Goal: Navigation & Orientation: Find specific page/section

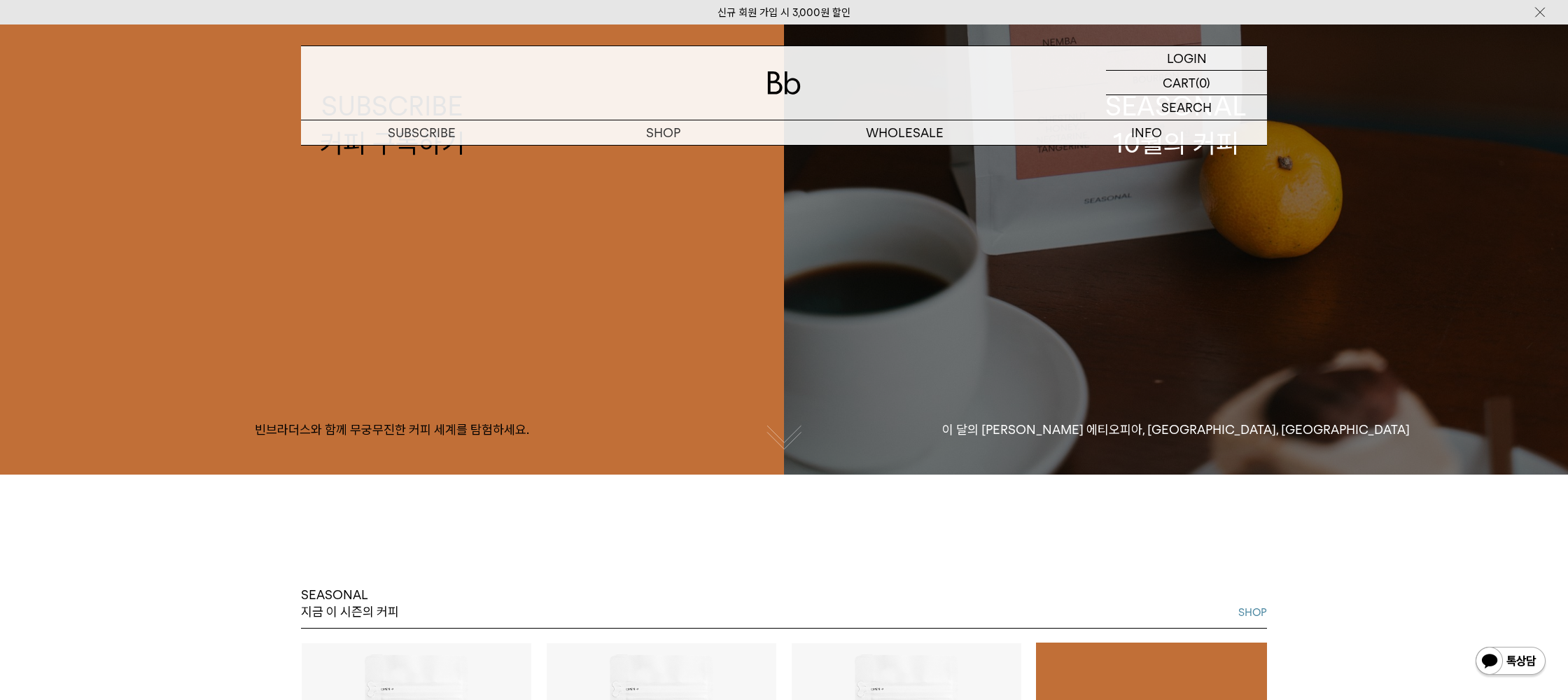
scroll to position [415, 0]
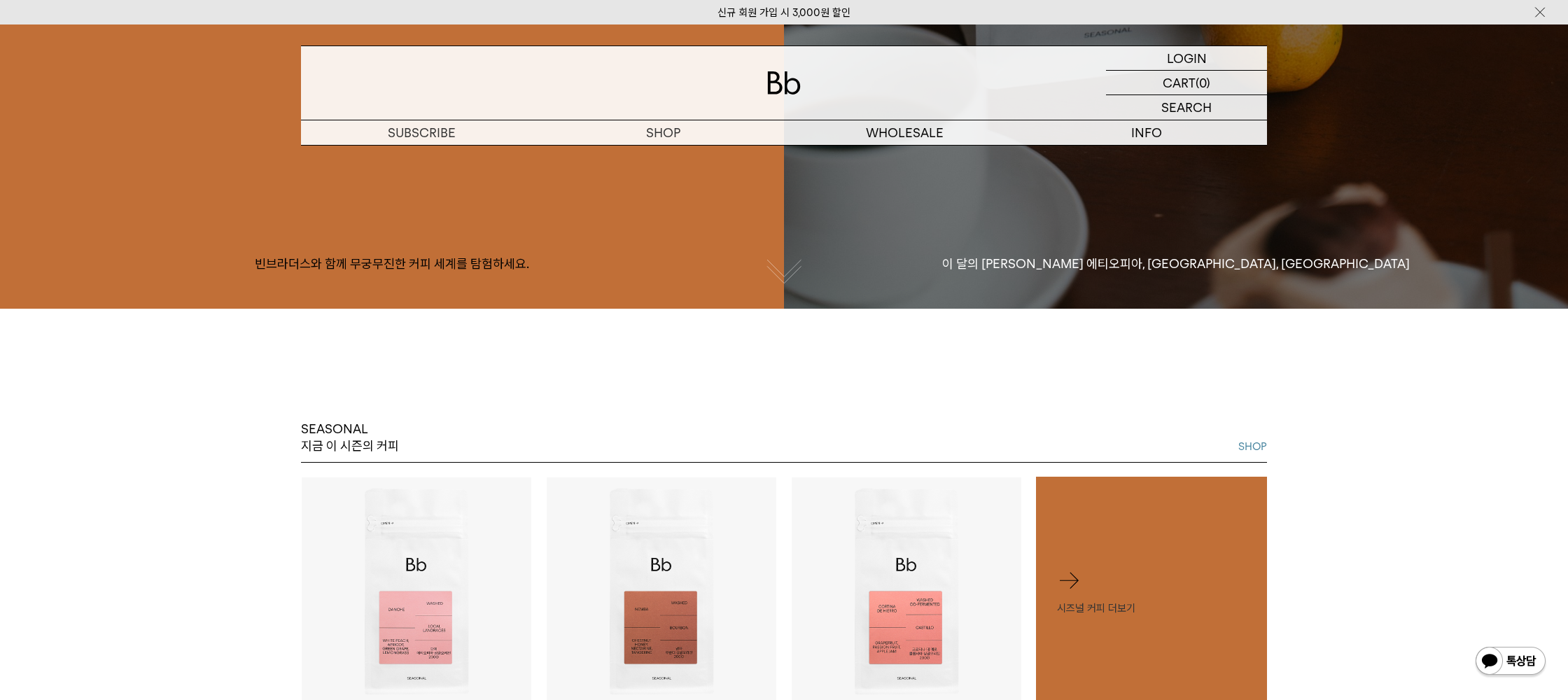
click at [795, 281] on button "button" at bounding box center [784, 276] width 35 height 35
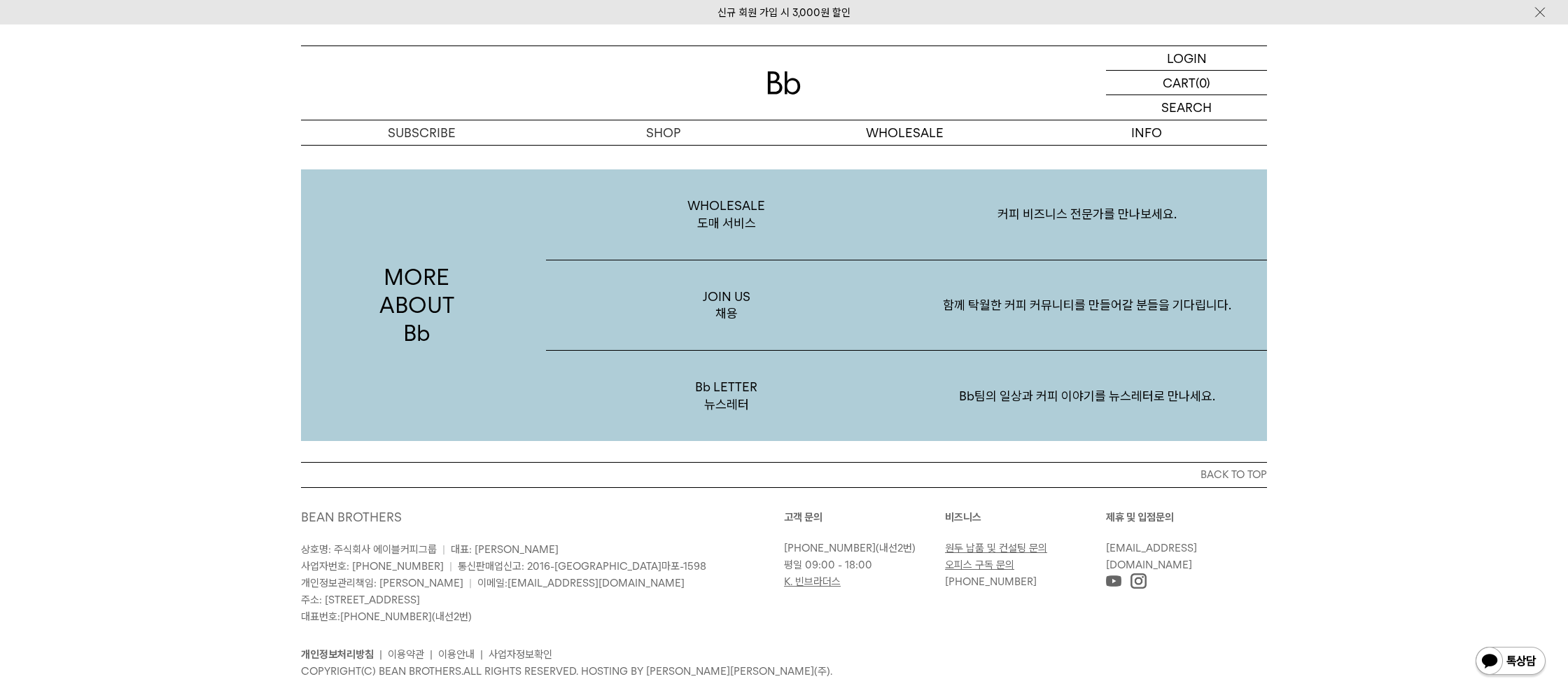
scroll to position [2683, 0]
click at [422, 259] on p "MORE ABOUT Bb" at bounding box center [416, 305] width 231 height 272
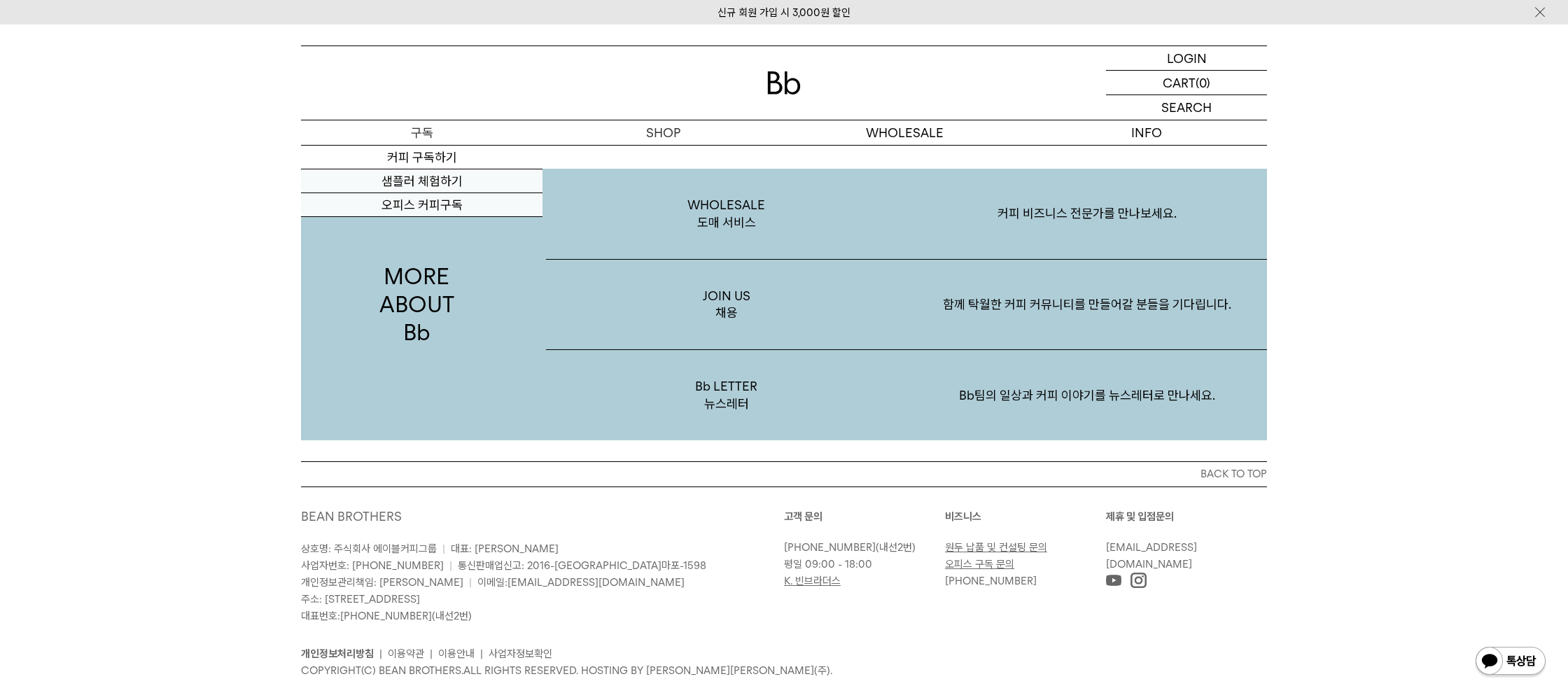
click at [419, 139] on p "구독" at bounding box center [422, 132] width 241 height 24
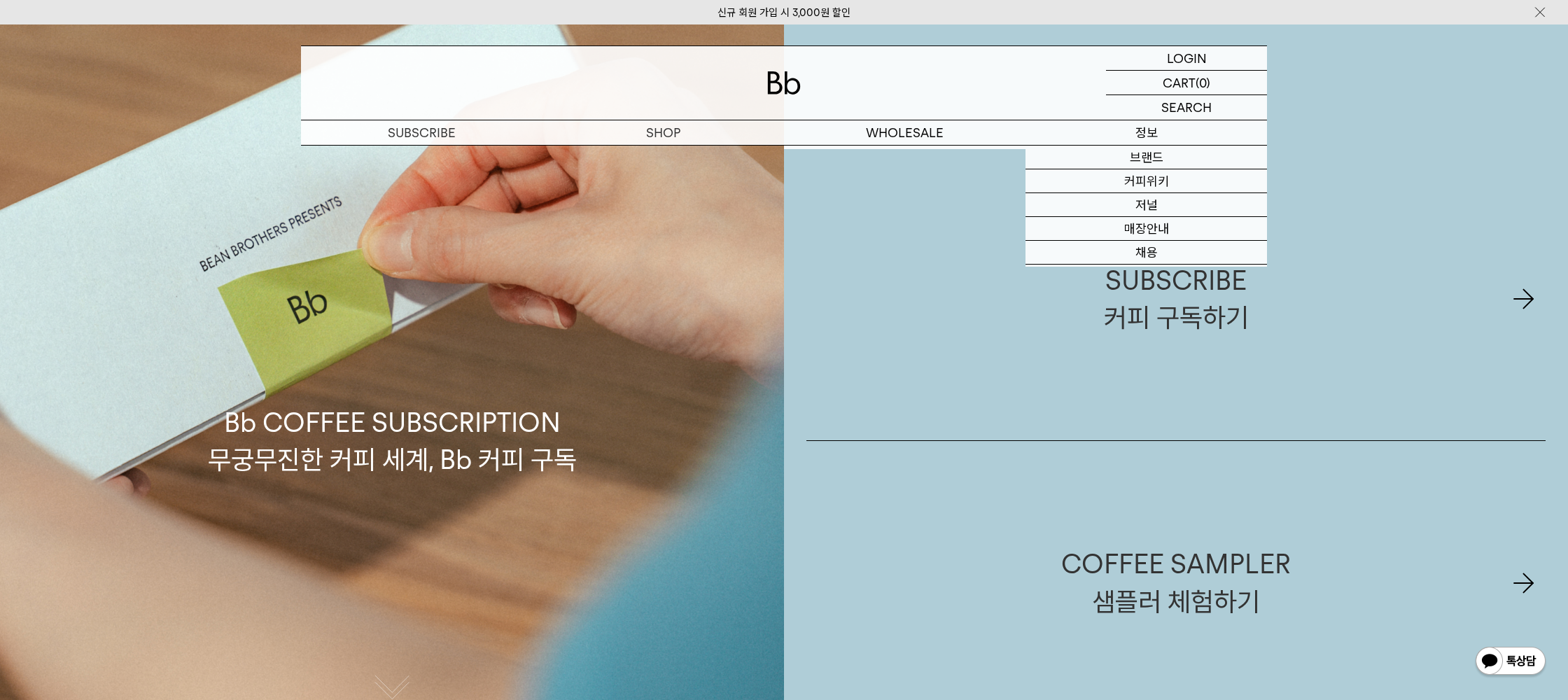
click at [1129, 128] on p "정보" at bounding box center [1146, 132] width 241 height 24
click at [1151, 131] on p "정보" at bounding box center [1146, 132] width 241 height 24
click at [1149, 131] on p "정보" at bounding box center [1146, 132] width 241 height 24
click at [1150, 138] on p "정보" at bounding box center [1146, 132] width 241 height 24
click at [1152, 160] on link "브랜드" at bounding box center [1146, 157] width 241 height 24
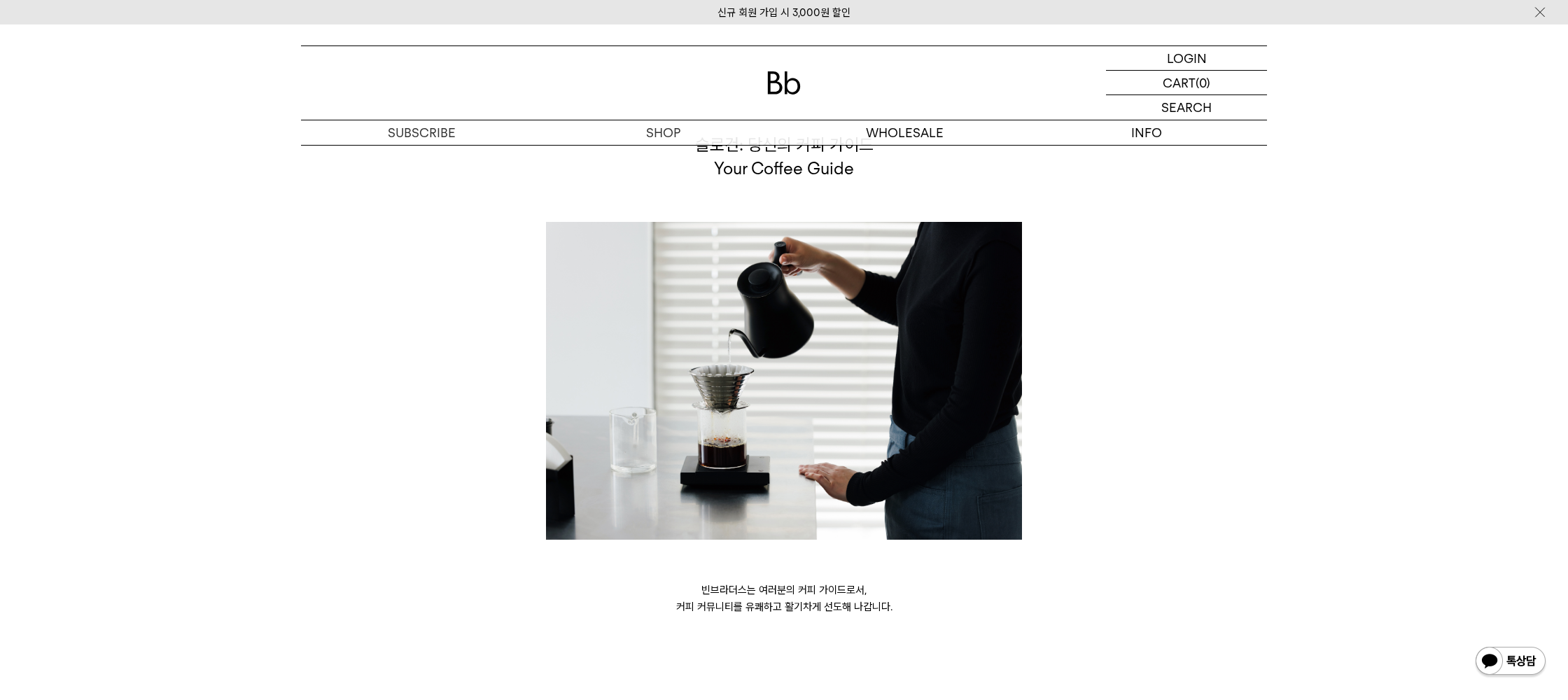
scroll to position [3766, 0]
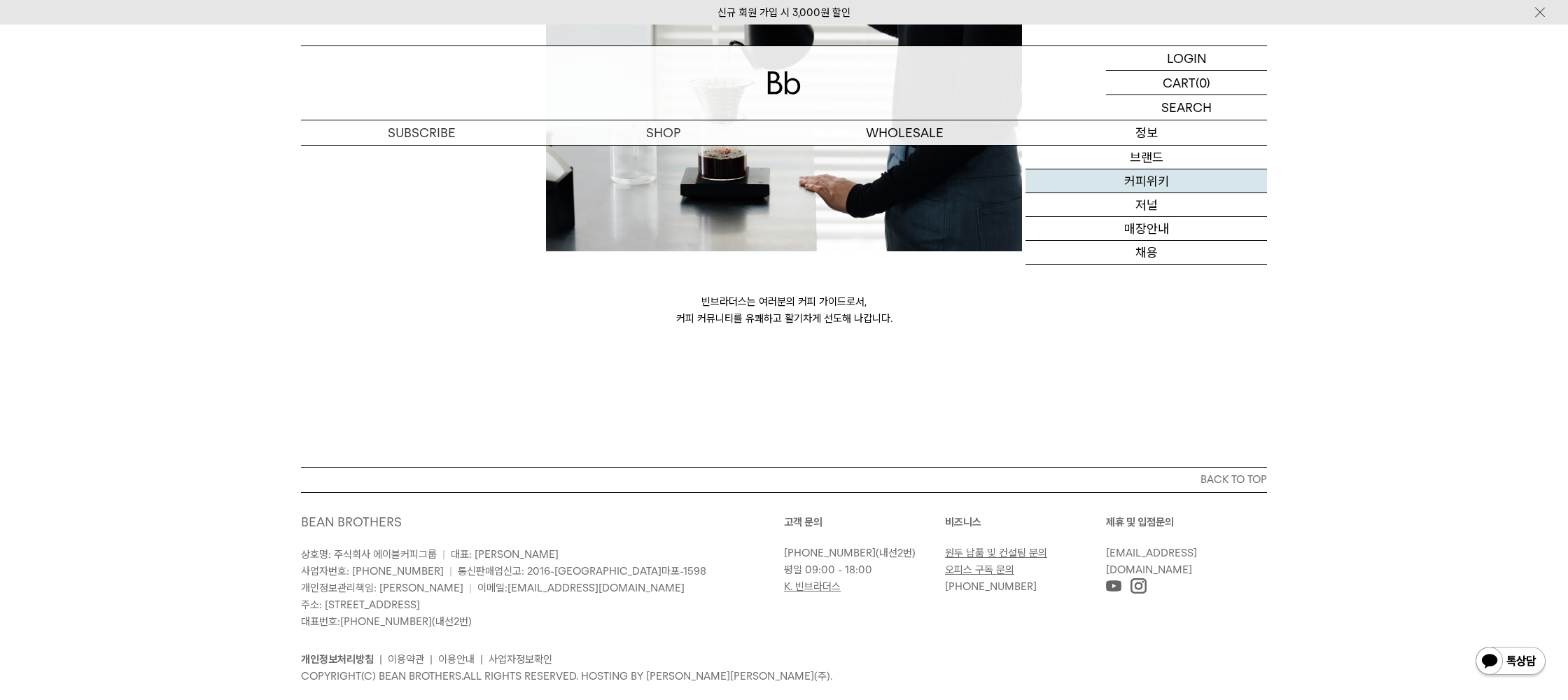
click at [1150, 186] on link "커피위키" at bounding box center [1146, 181] width 241 height 24
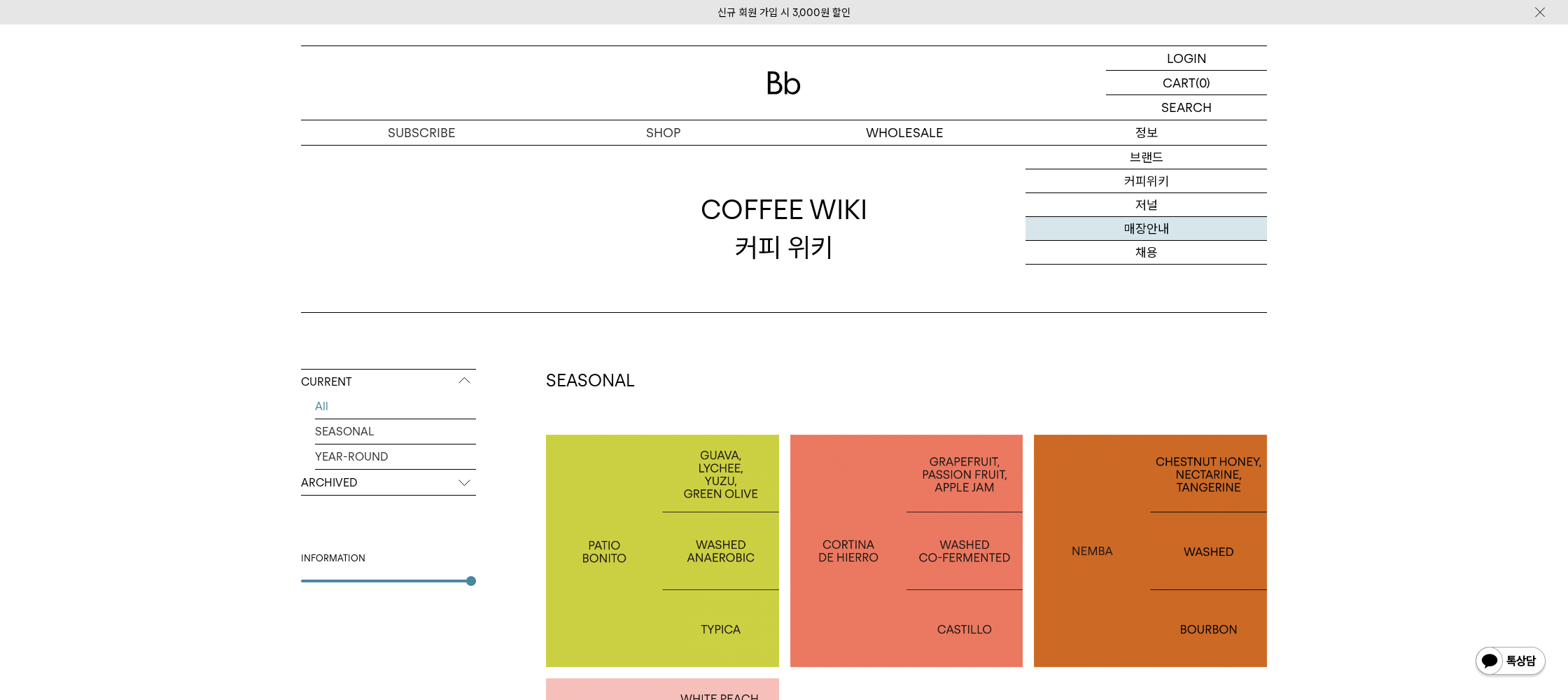
click at [1144, 230] on link "매장안내" at bounding box center [1146, 228] width 241 height 24
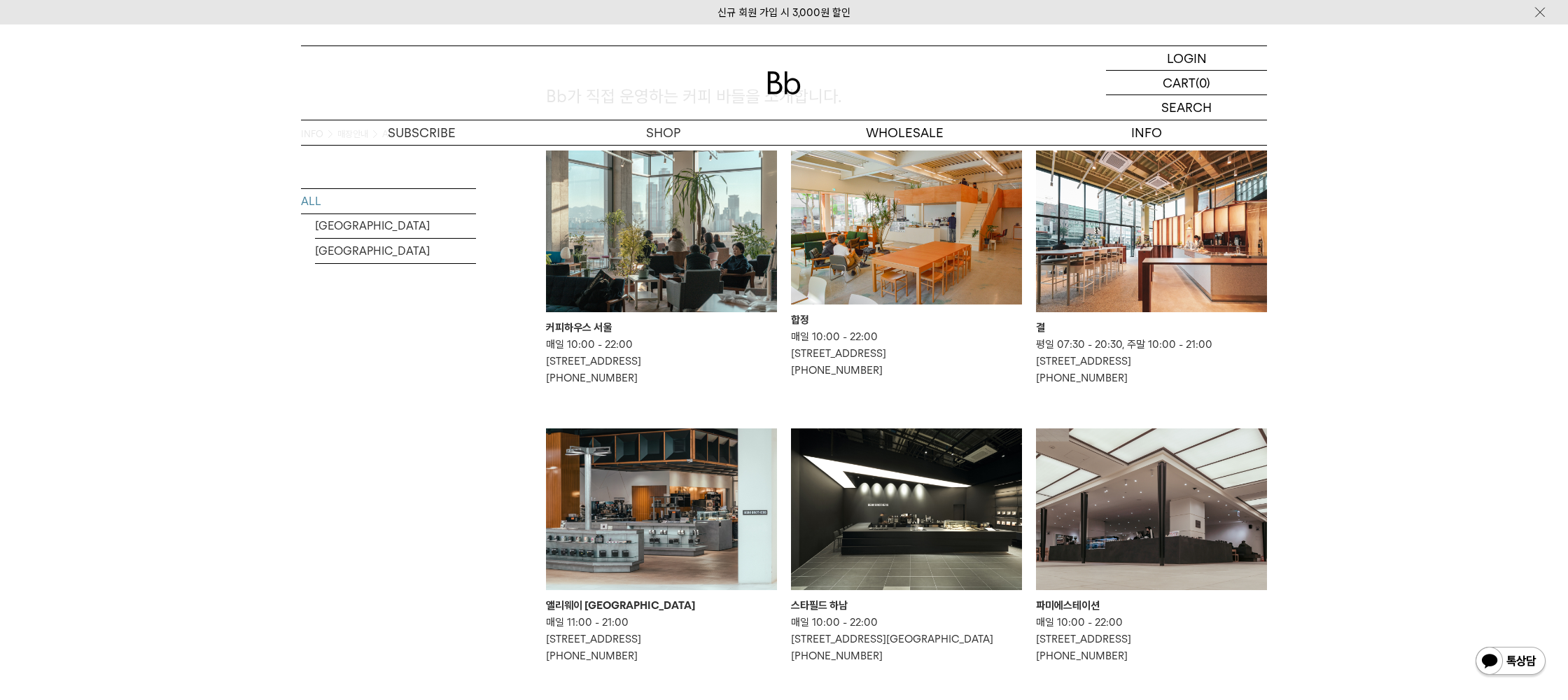
scroll to position [124, 0]
click at [946, 233] on img at bounding box center [906, 226] width 231 height 154
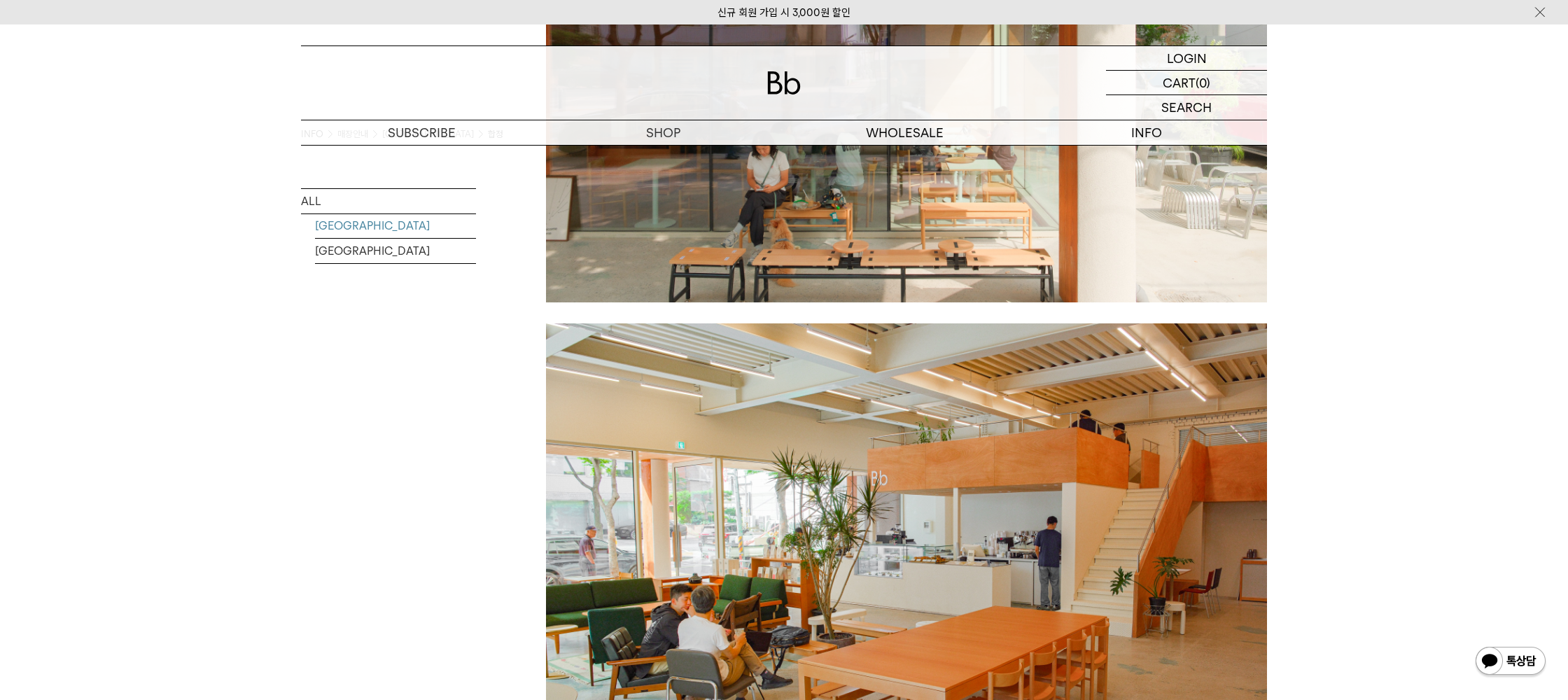
scroll to position [968, 0]
